Goal: Find specific page/section: Find specific page/section

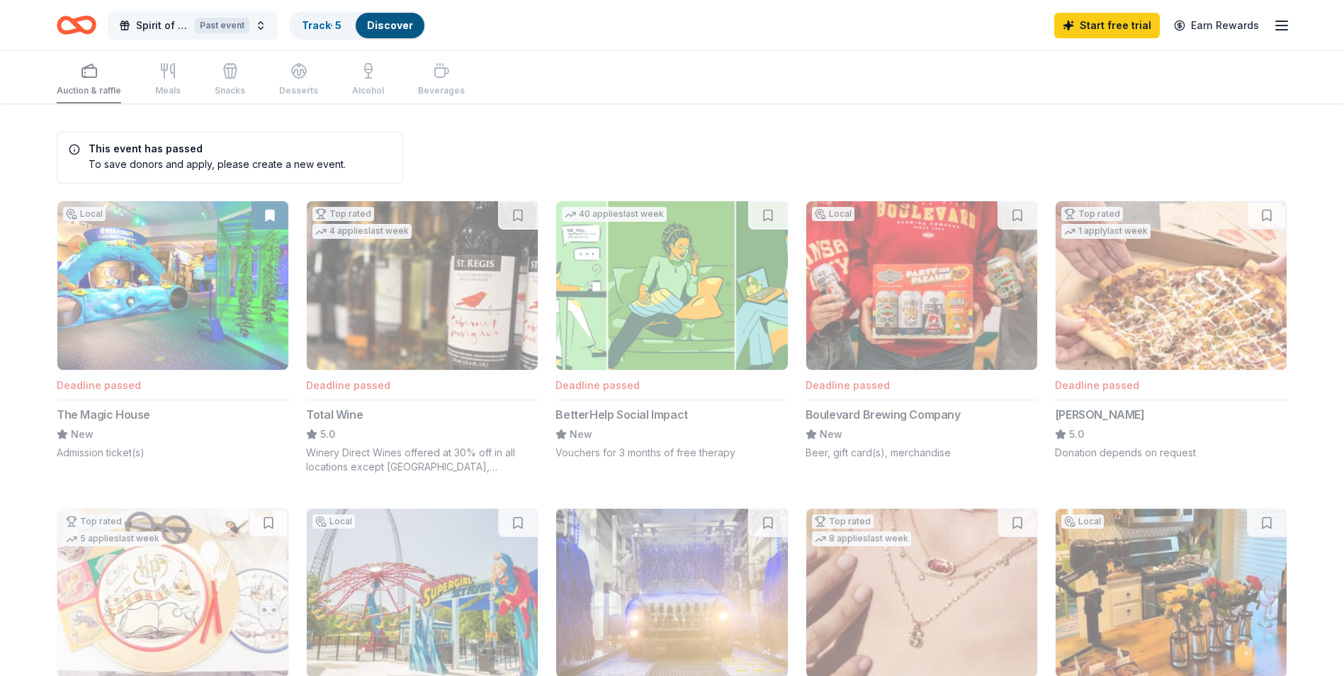
click at [184, 17] on span "Spirit of Provident Gala" at bounding box center [162, 25] width 53 height 17
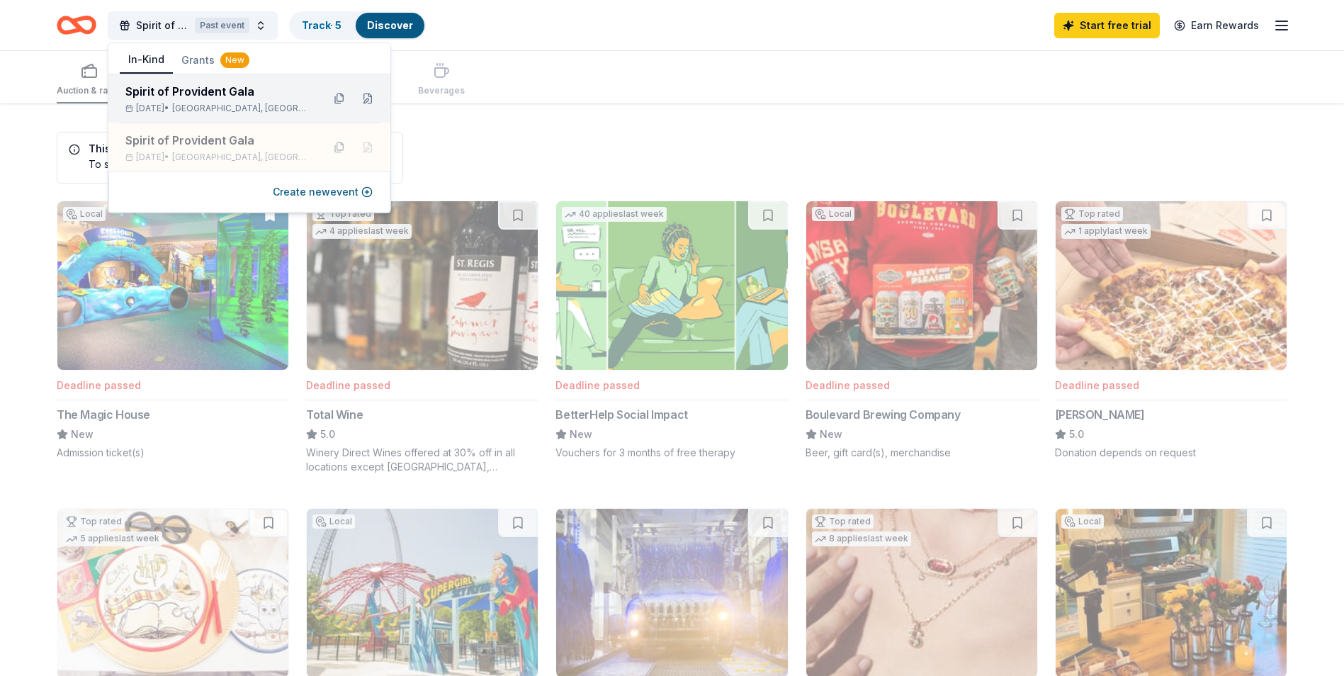
click at [222, 102] on div "Spirit of Provident Gala [DATE] • [GEOGRAPHIC_DATA], [GEOGRAPHIC_DATA]" at bounding box center [218, 98] width 186 height 31
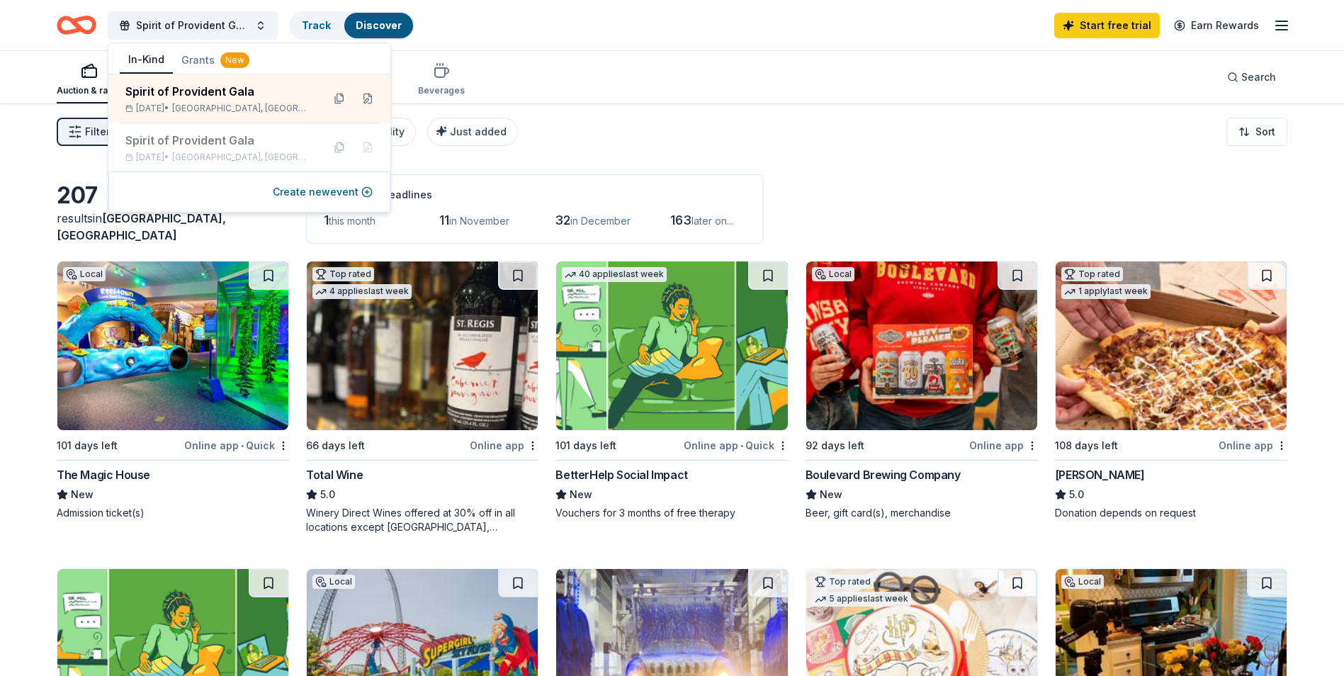
click at [573, 78] on div "Auction & raffle Meals Snacks Desserts Alcohol Beverages Search" at bounding box center [672, 77] width 1231 height 52
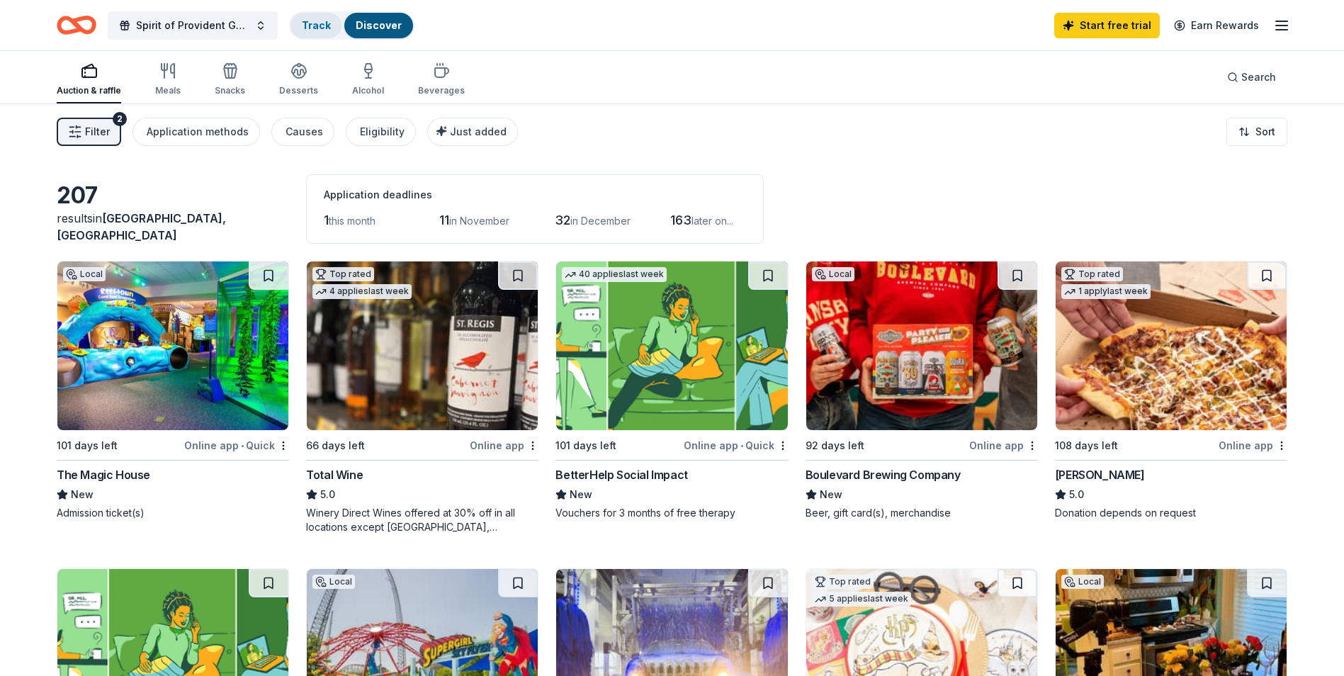
click at [320, 32] on div "Track" at bounding box center [316, 26] width 51 height 26
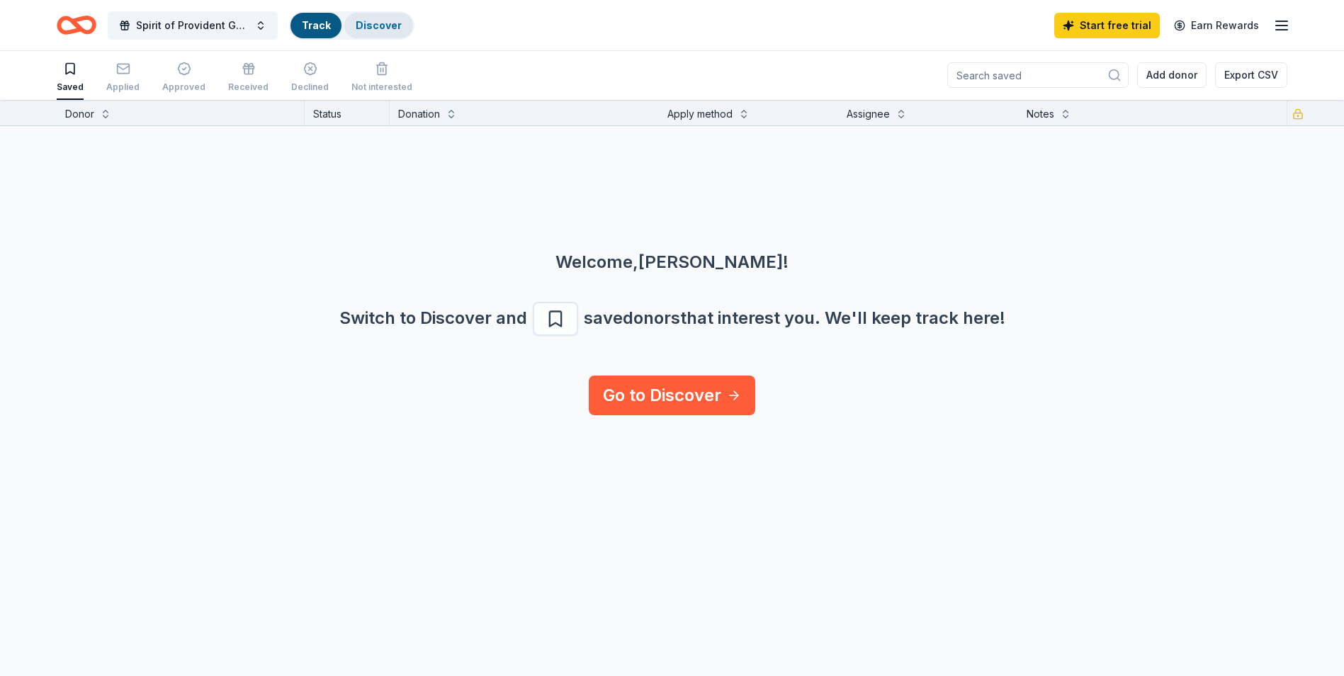
click at [377, 23] on link "Discover" at bounding box center [379, 25] width 46 height 12
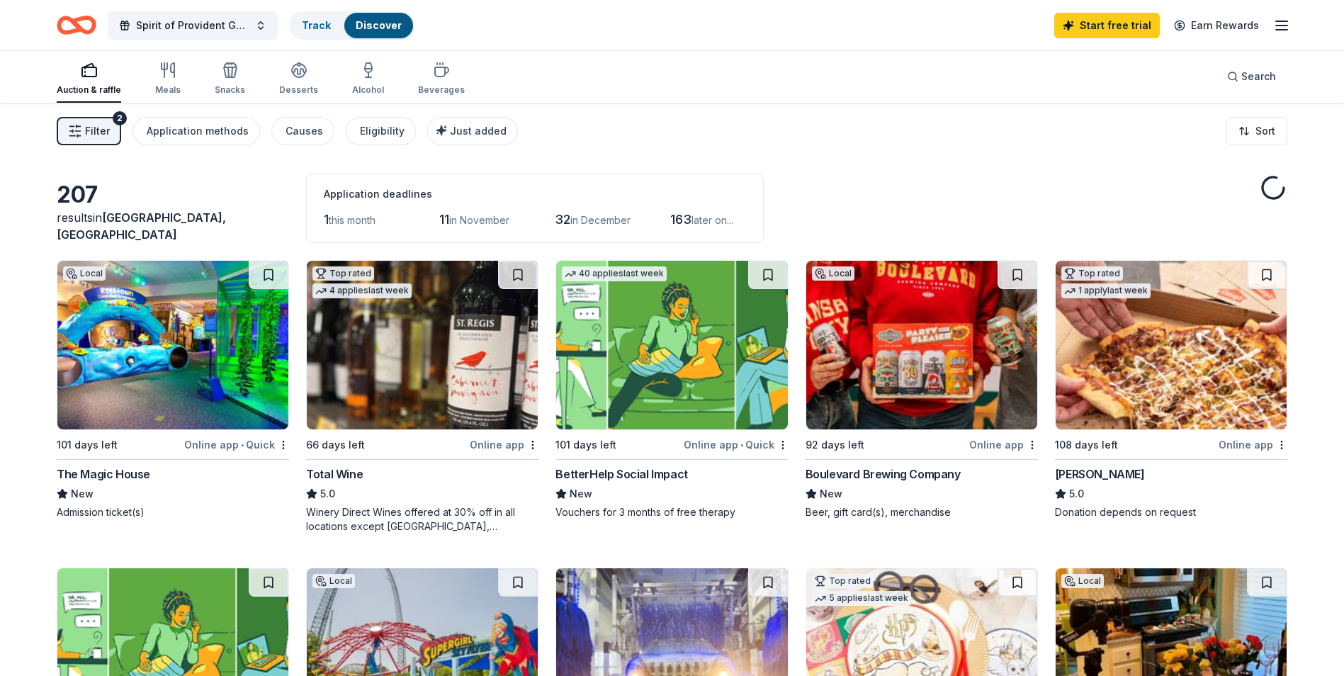
click at [134, 86] on div "Auction & raffle Meals Snacks Desserts Alcohol Beverages" at bounding box center [261, 79] width 408 height 47
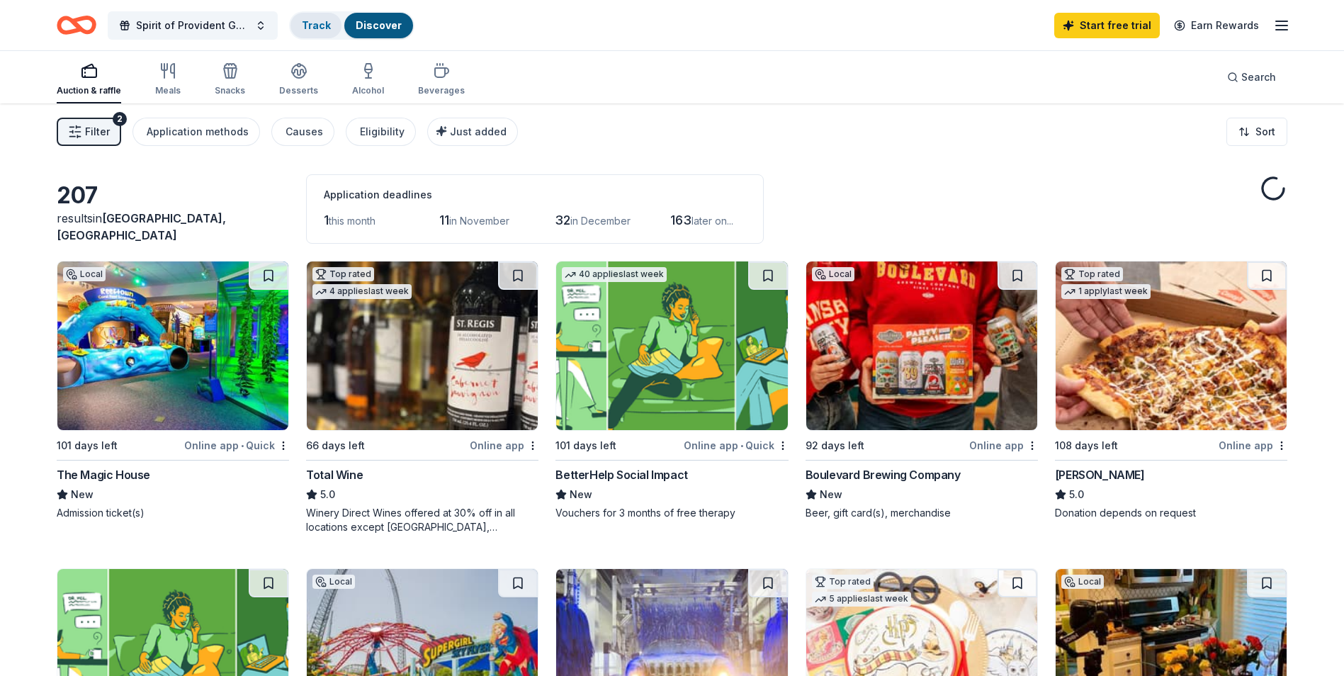
click at [324, 21] on link "Track" at bounding box center [316, 25] width 28 height 12
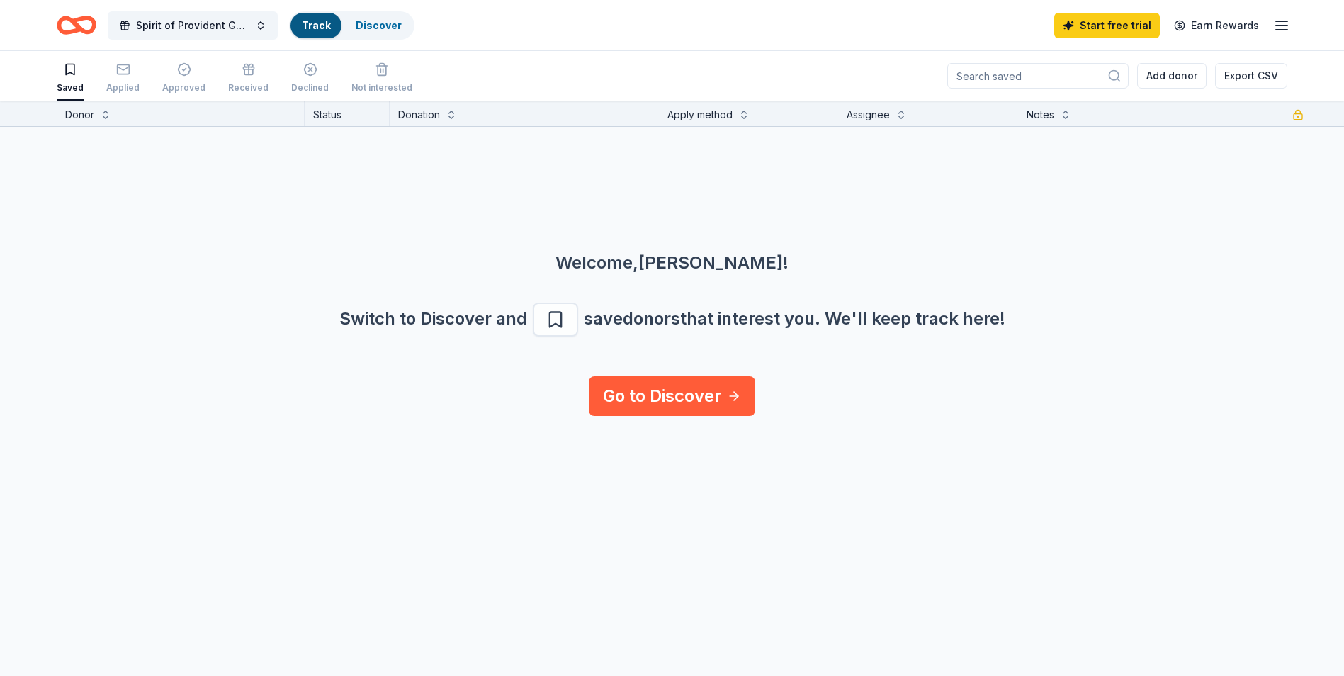
scroll to position [1, 0]
click at [307, 26] on link "Track" at bounding box center [316, 25] width 28 height 12
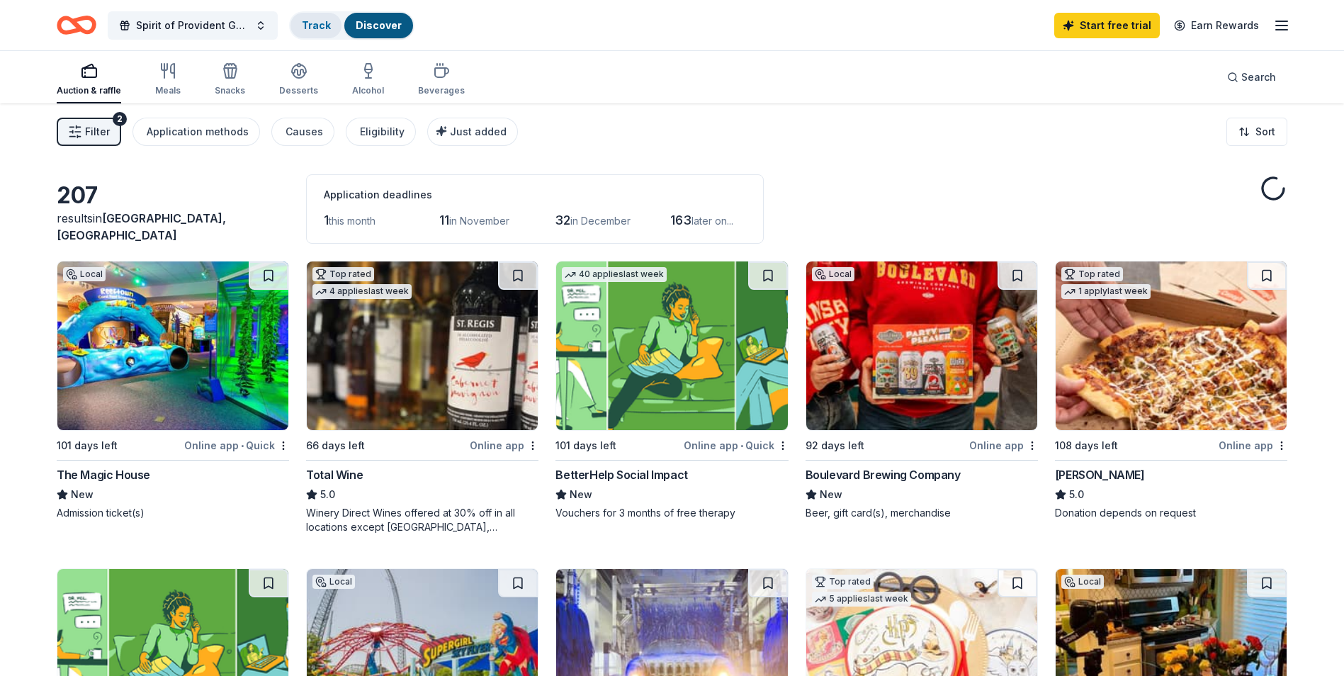
click at [313, 24] on link "Track" at bounding box center [316, 25] width 28 height 12
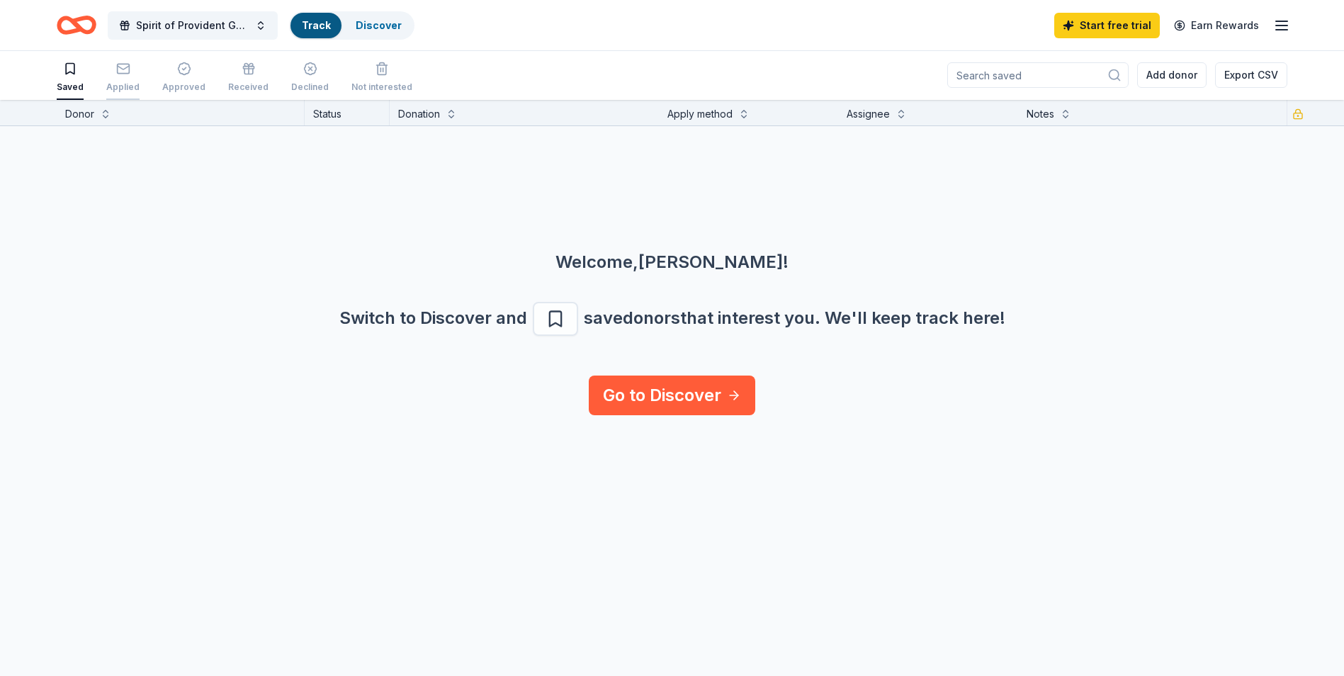
click at [116, 68] on icon "button" at bounding box center [123, 69] width 14 height 14
click at [79, 81] on div "Saved" at bounding box center [70, 77] width 27 height 31
click at [365, 28] on link "Discover" at bounding box center [379, 25] width 46 height 12
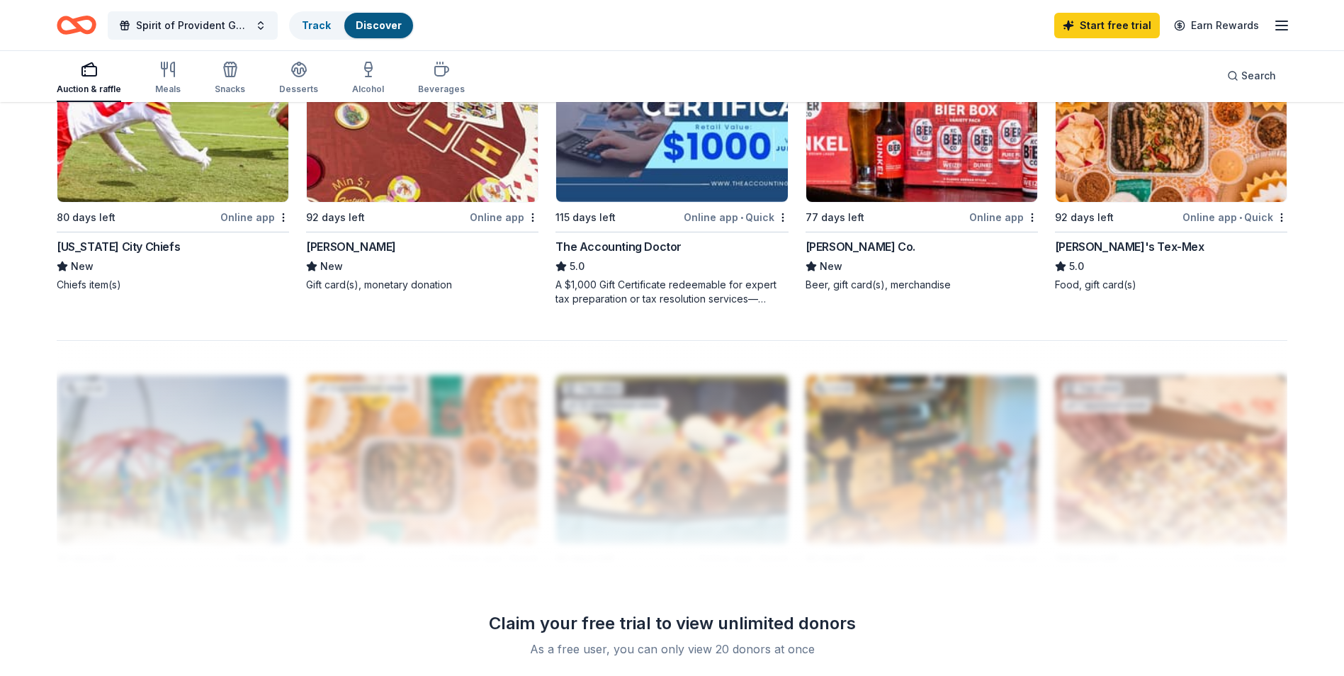
scroll to position [887, 0]
